Goal: Task Accomplishment & Management: Complete application form

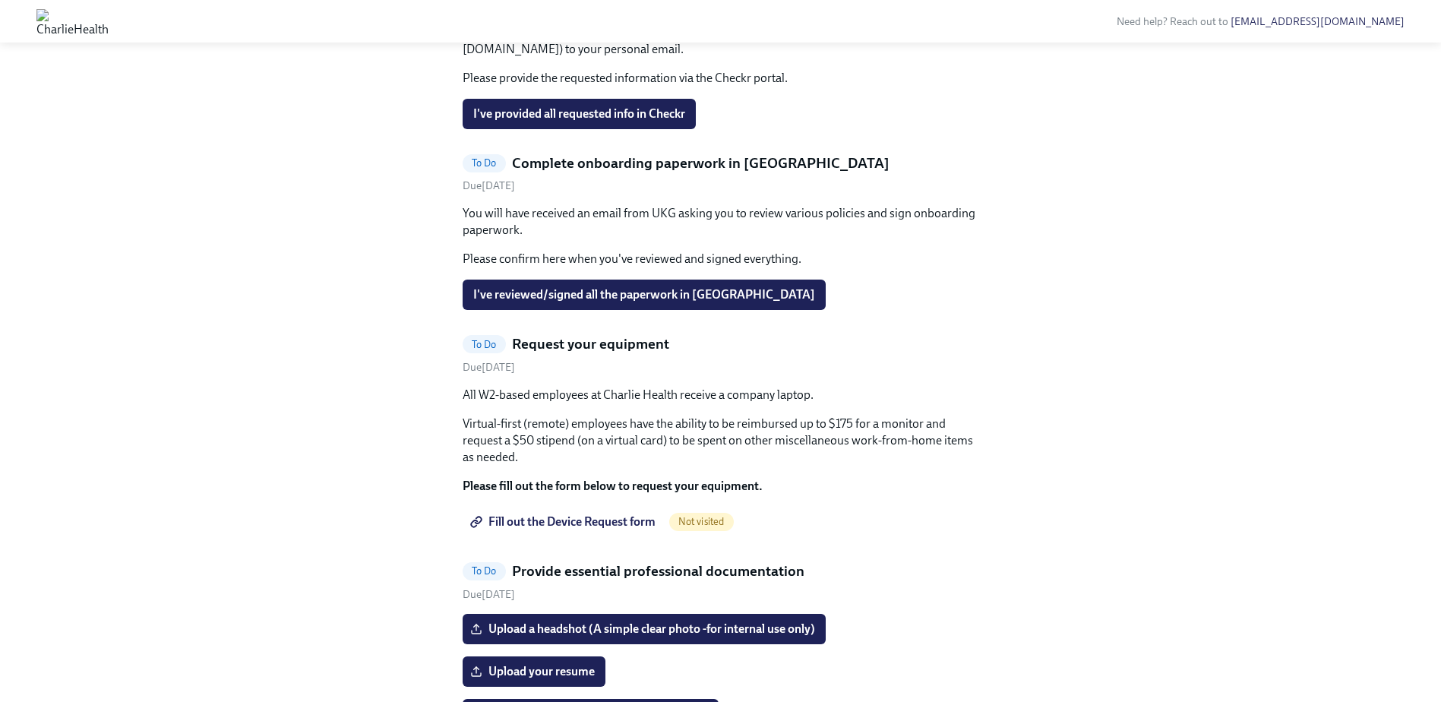
scroll to position [759, 0]
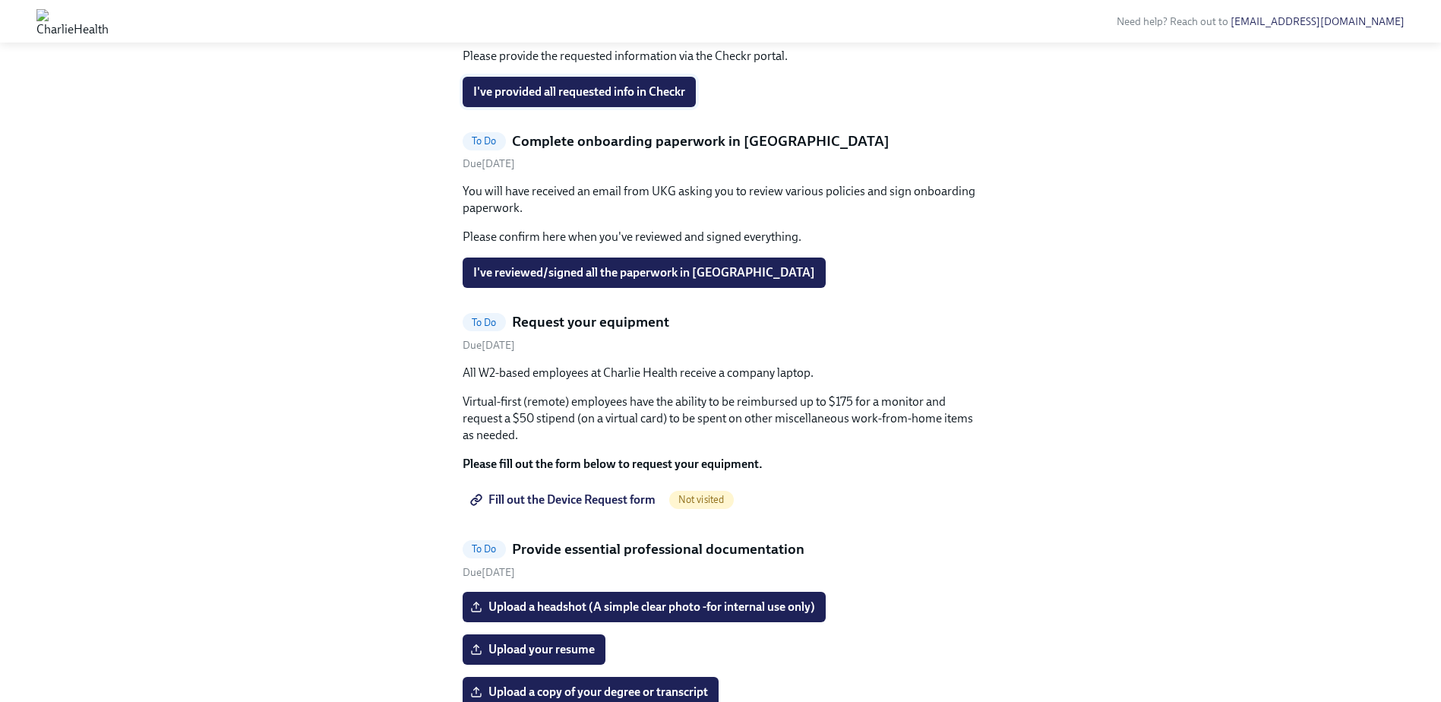
click at [667, 99] on span "I've provided all requested info in Checkr" at bounding box center [579, 91] width 212 height 15
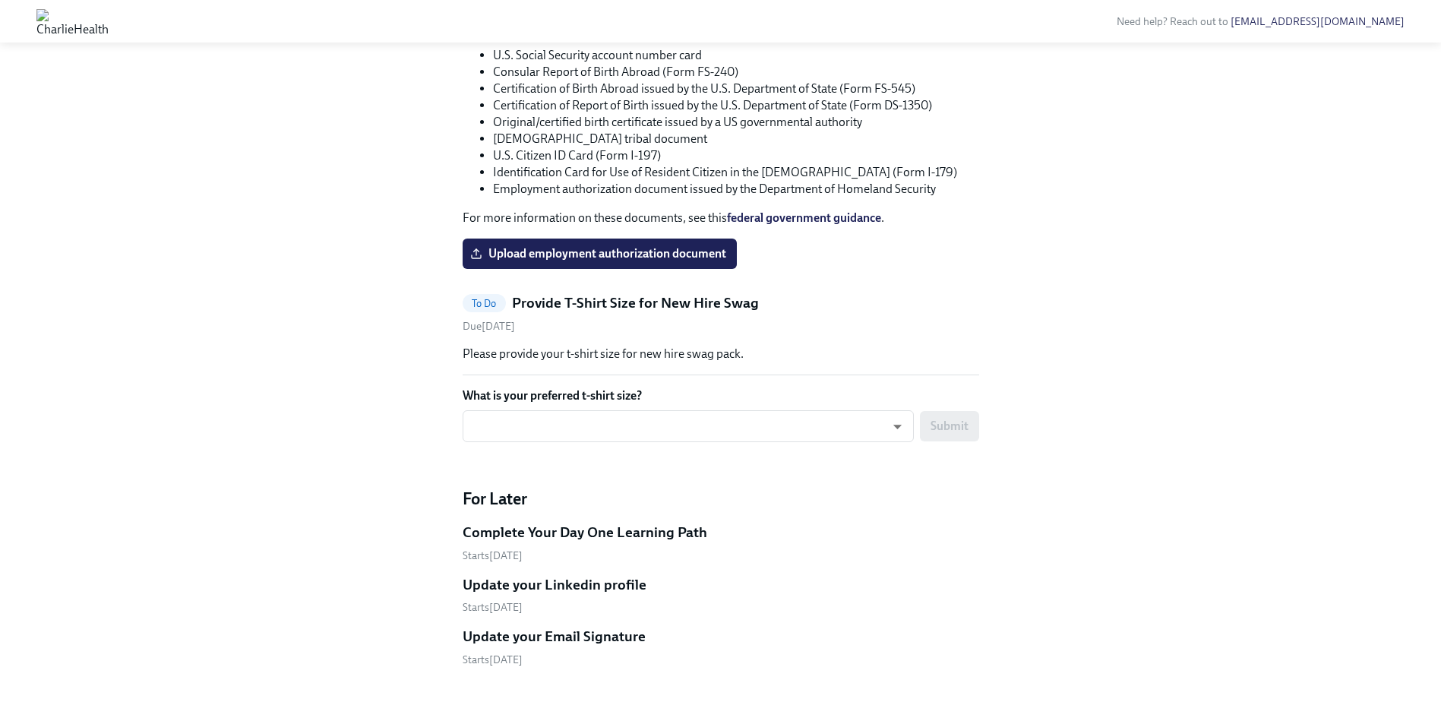
scroll to position [2126, 0]
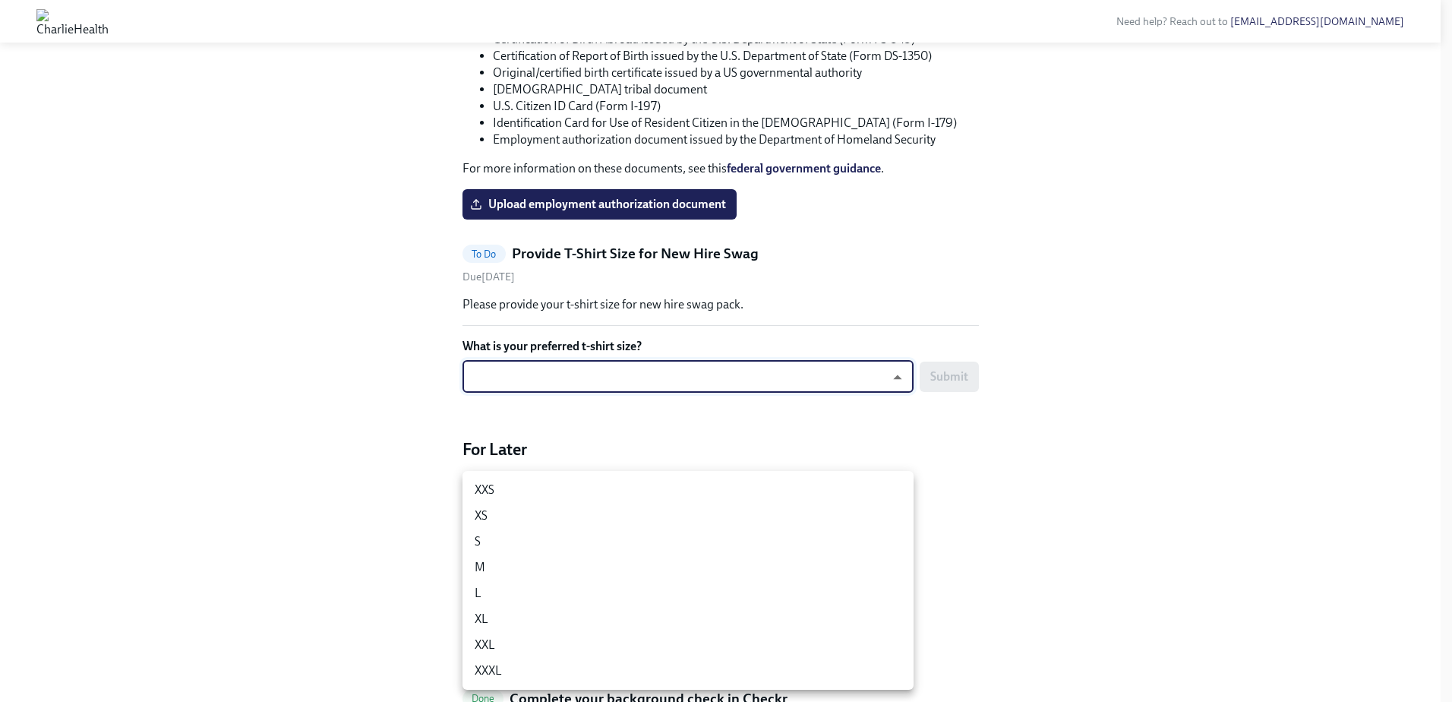
click at [628, 570] on li "M" at bounding box center [687, 567] width 451 height 26
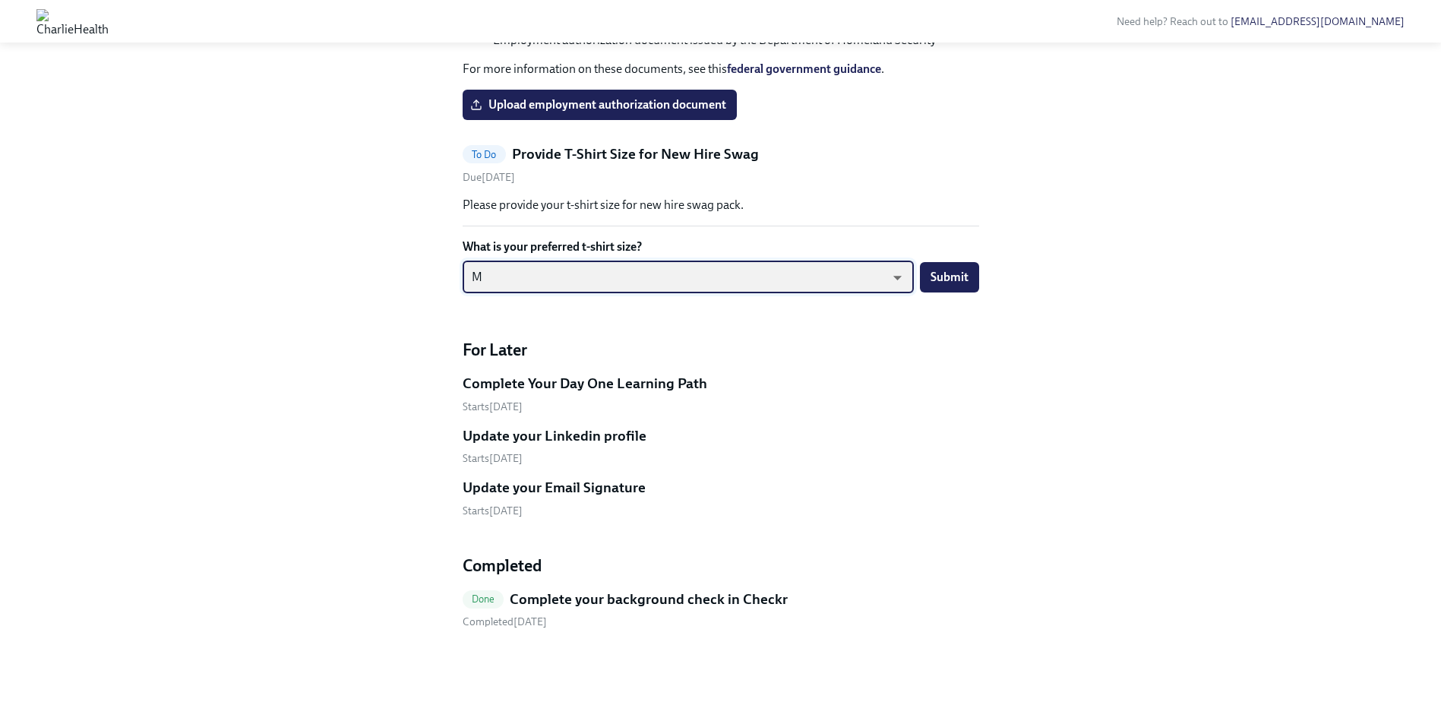
scroll to position [2354, 0]
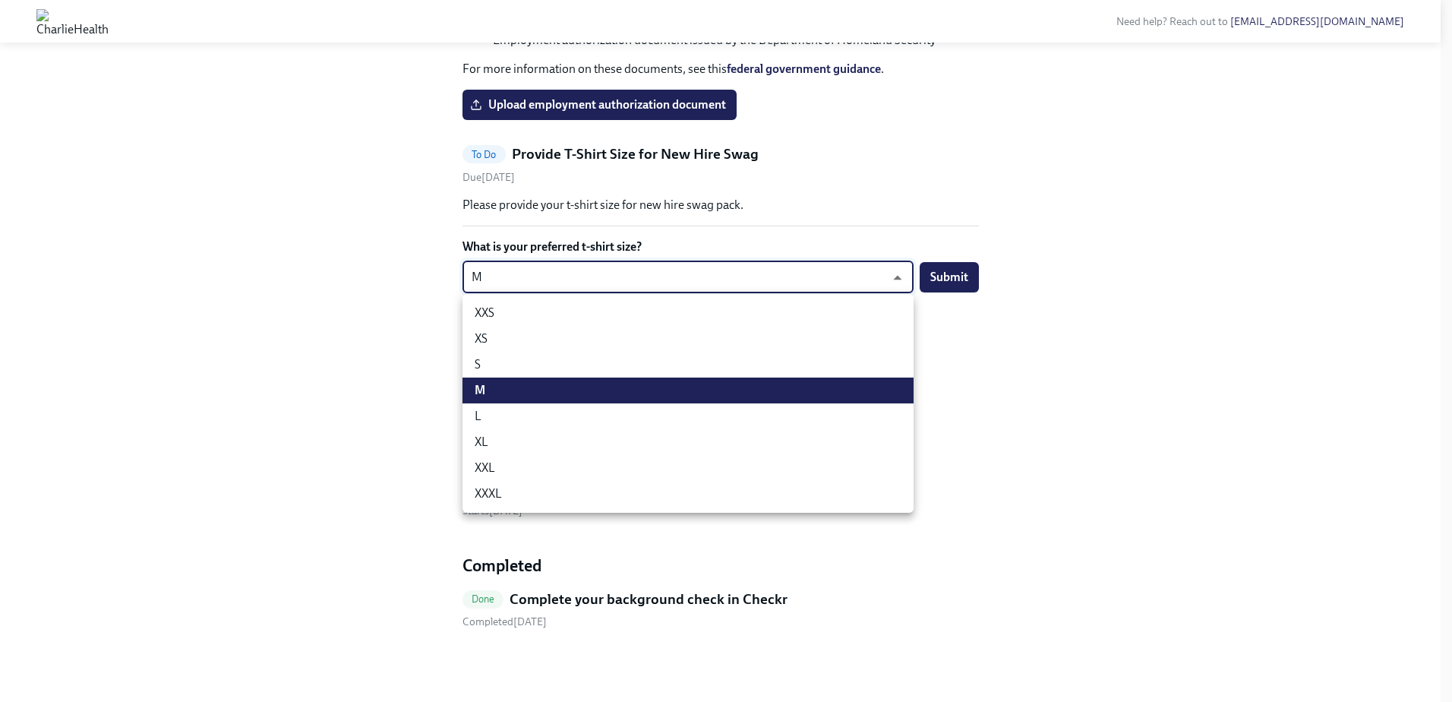
click at [731, 362] on li "S" at bounding box center [687, 365] width 451 height 26
type input "y2ucmNjGQ"
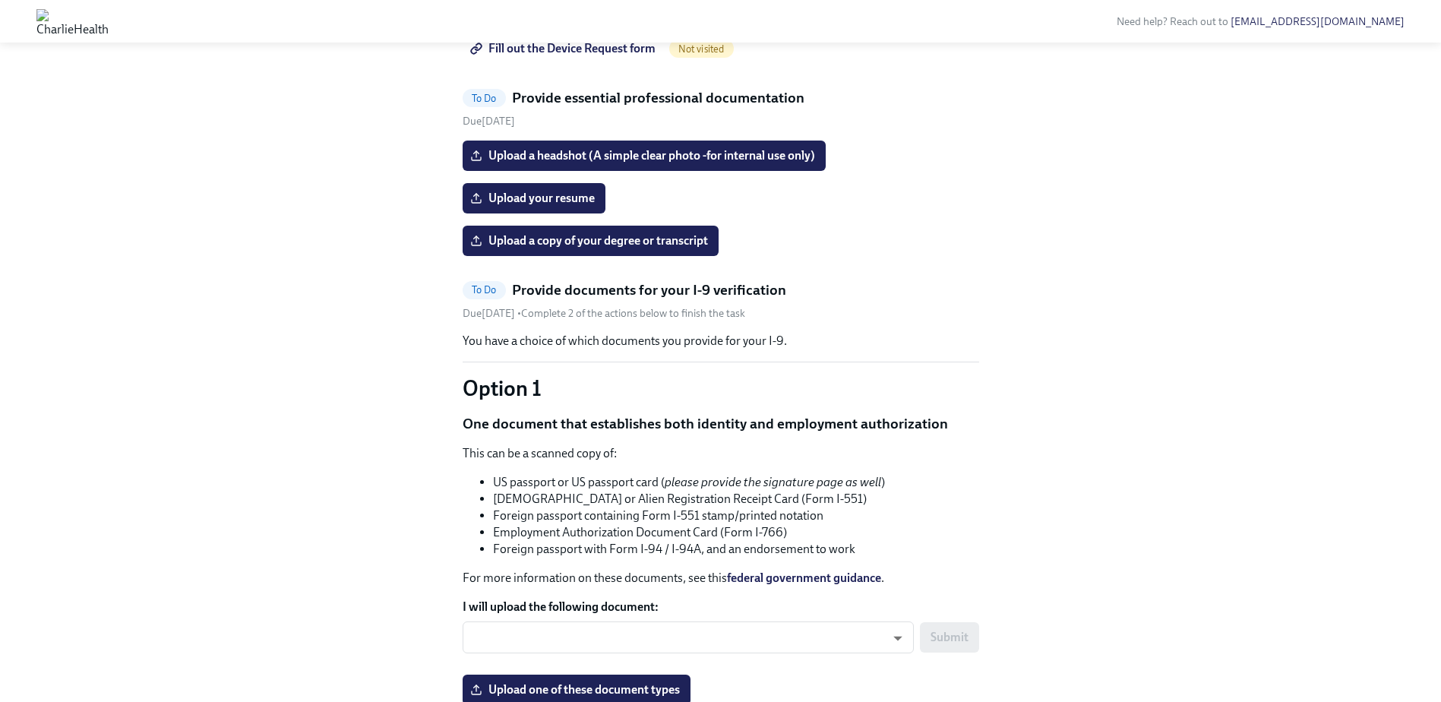
scroll to position [873, 0]
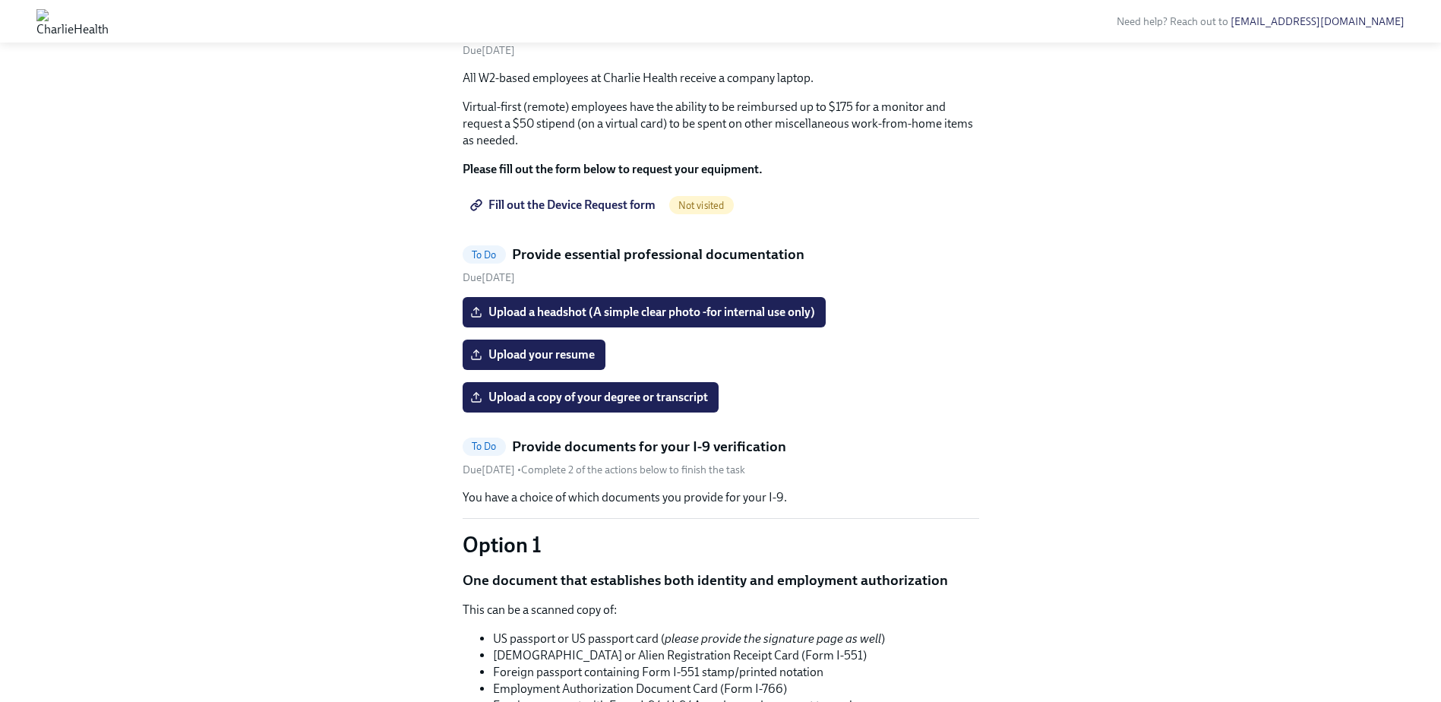
click at [603, 220] on link "Fill out the Device Request form" at bounding box center [564, 205] width 204 height 30
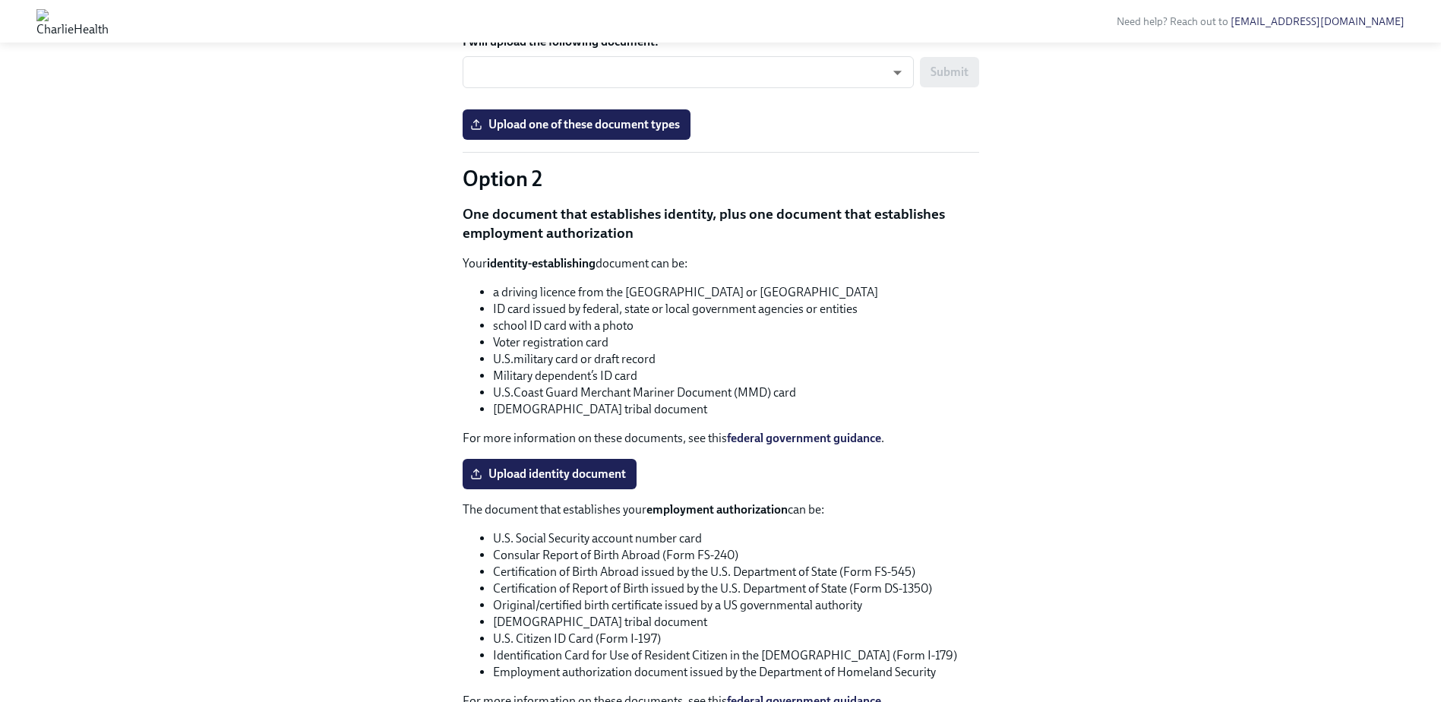
scroll to position [1367, 0]
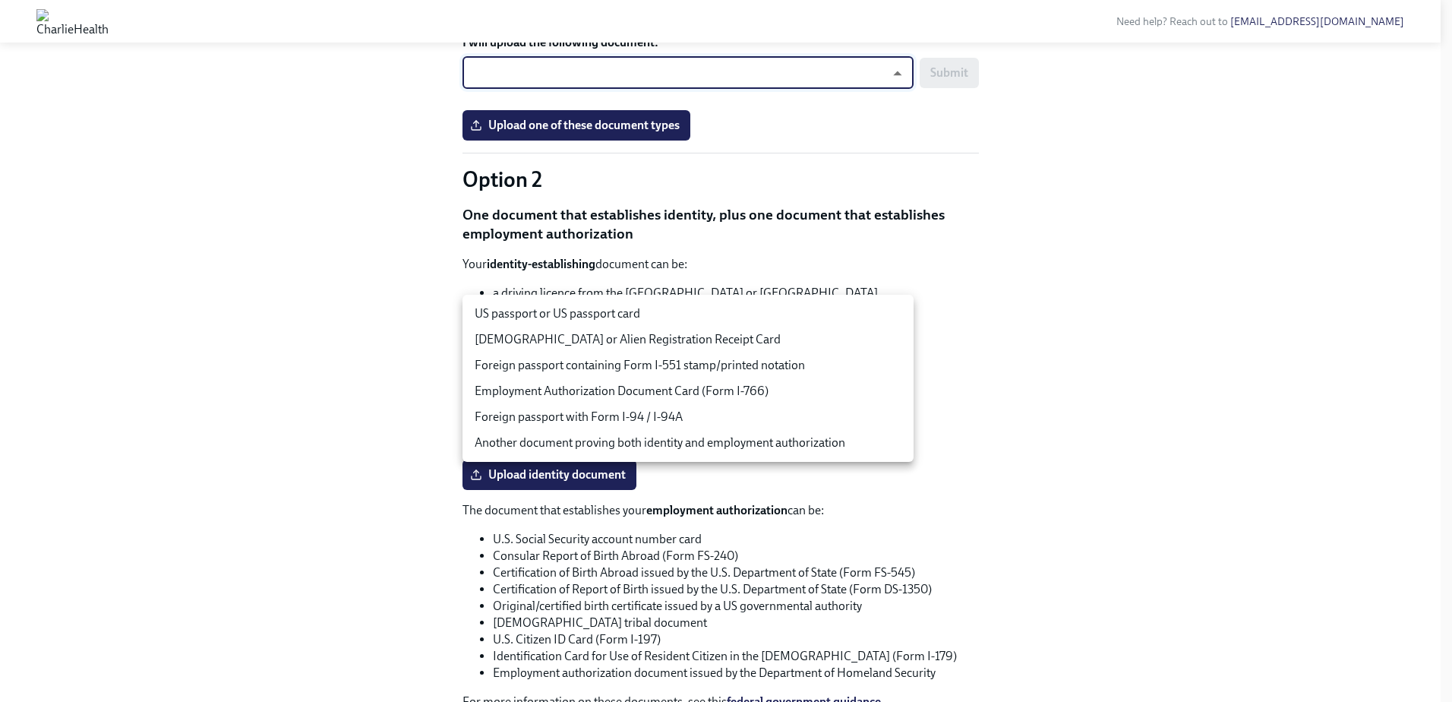
click at [814, 312] on body "Need help? Reach out to [EMAIL_ADDRESS][DOMAIN_NAME] Hi [PERSON_NAME]! This is …" at bounding box center [726, 2] width 1452 height 2739
click at [1033, 225] on div at bounding box center [726, 351] width 1452 height 702
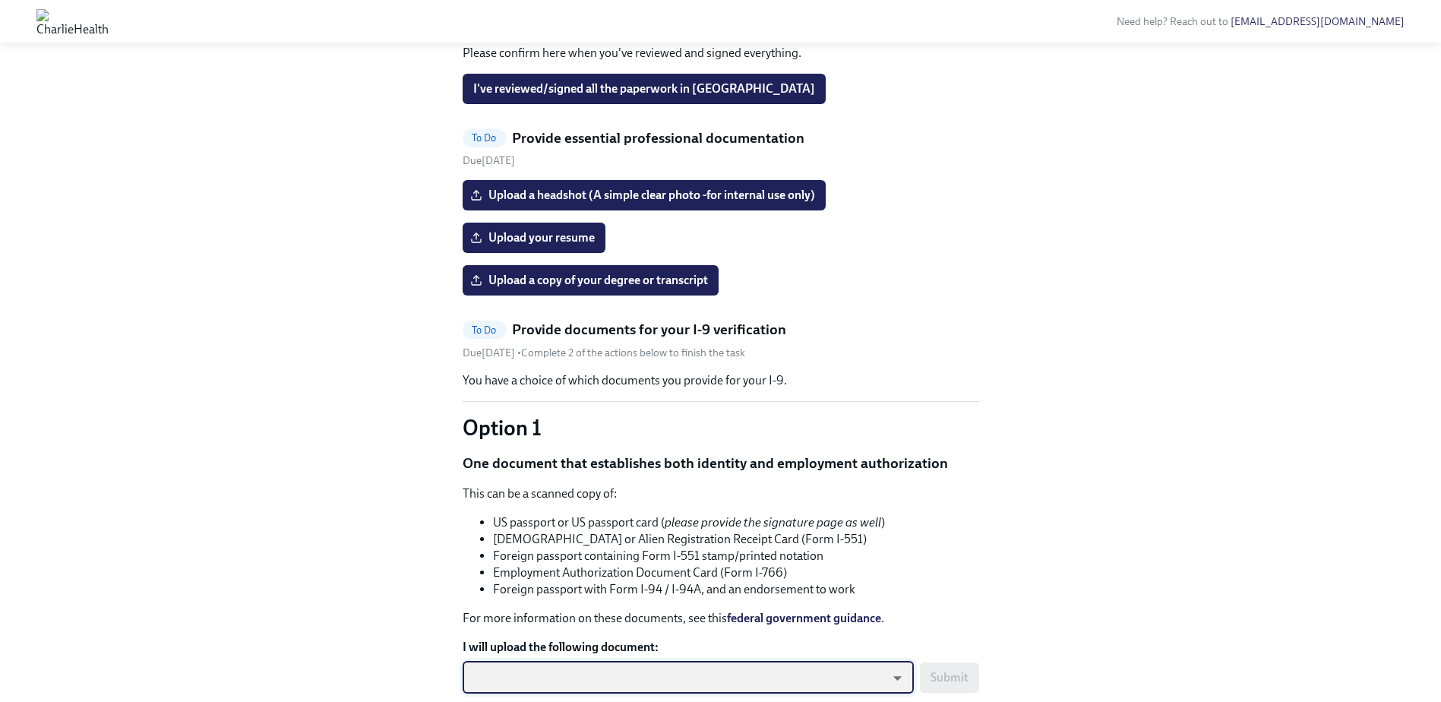
scroll to position [759, 0]
